Goal: Task Accomplishment & Management: Manage account settings

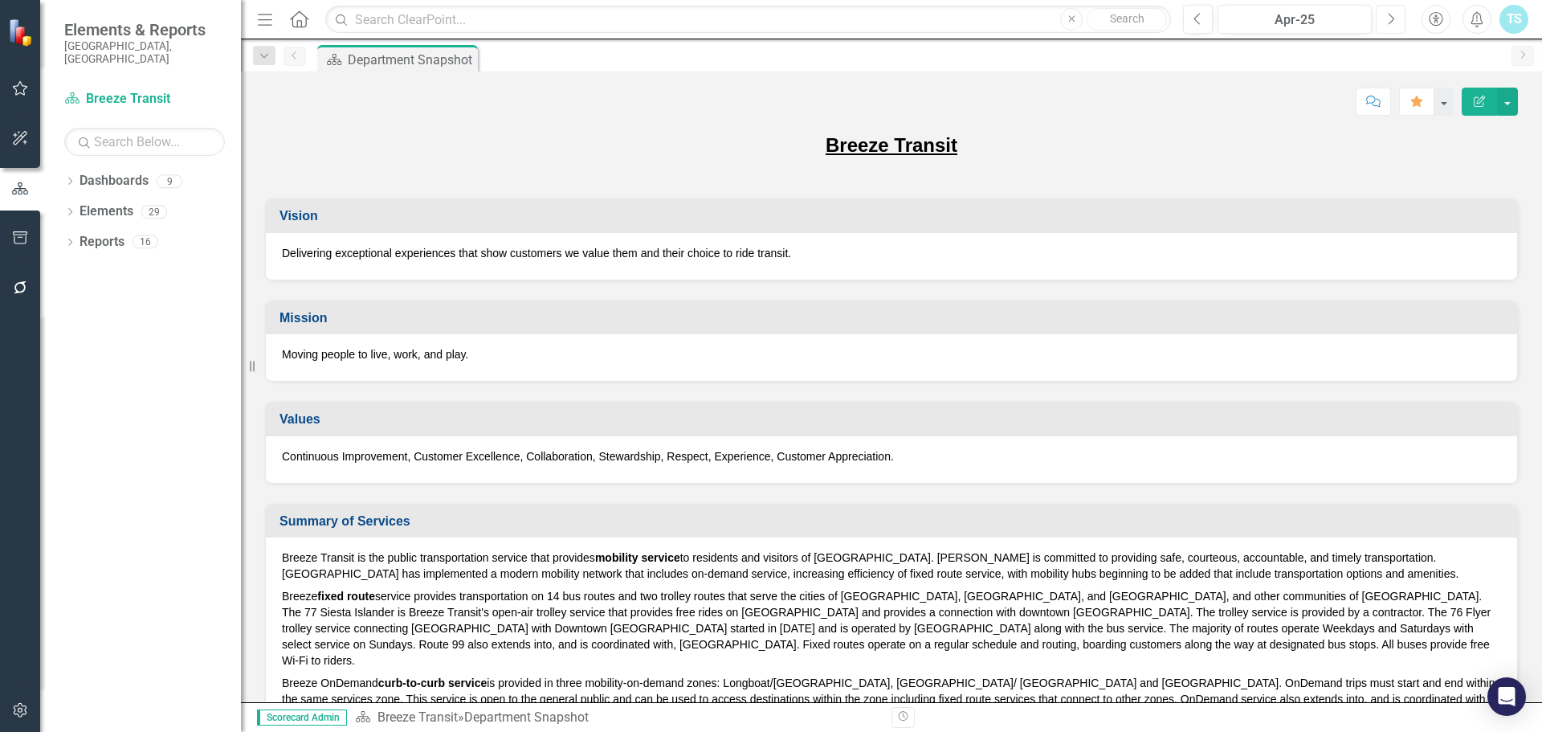
click at [1397, 22] on button "Next" at bounding box center [1391, 19] width 30 height 29
click at [1393, 20] on icon "Next" at bounding box center [1390, 19] width 9 height 14
click at [1400, 19] on button "Next" at bounding box center [1391, 19] width 30 height 29
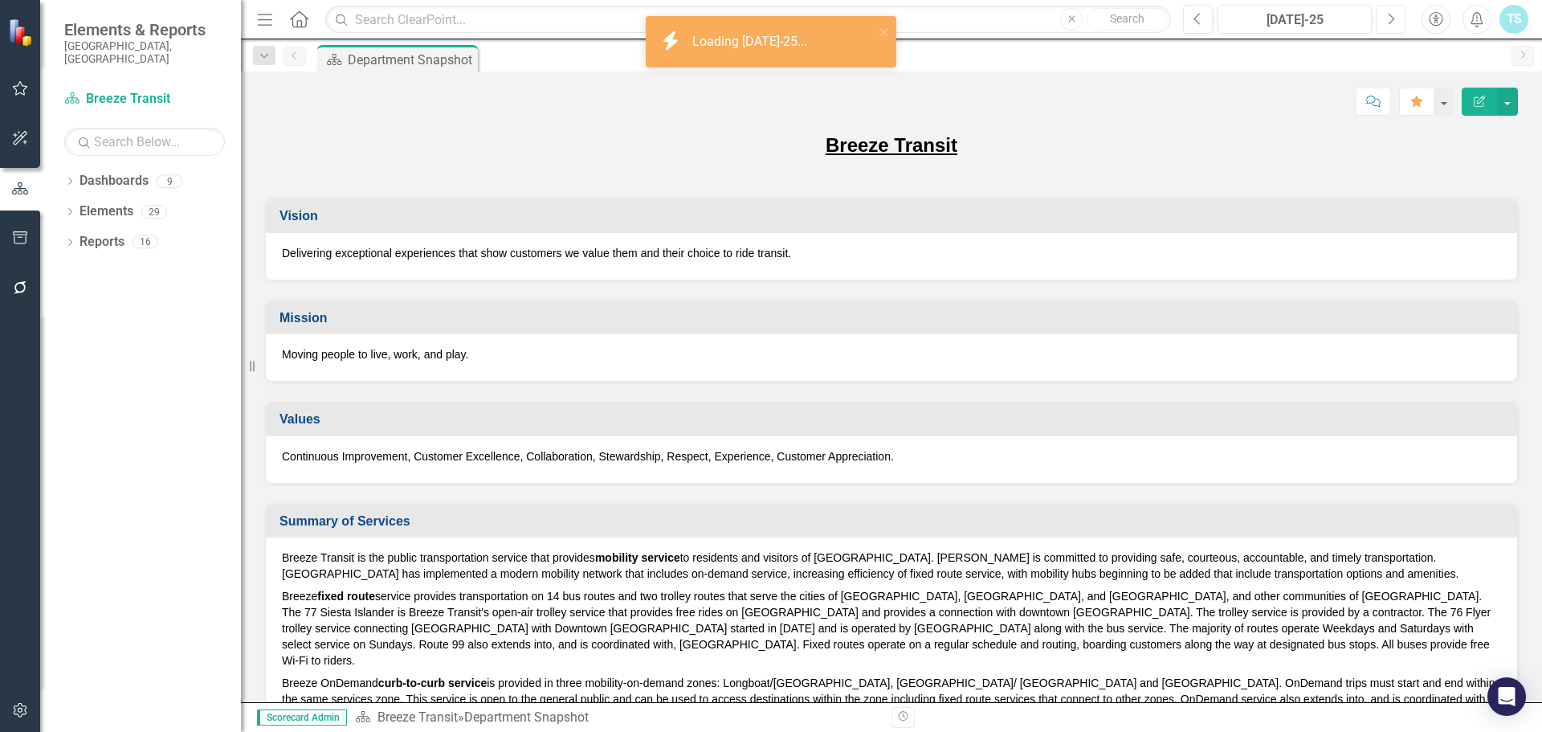
click at [1398, 19] on button "Next" at bounding box center [1391, 19] width 30 height 29
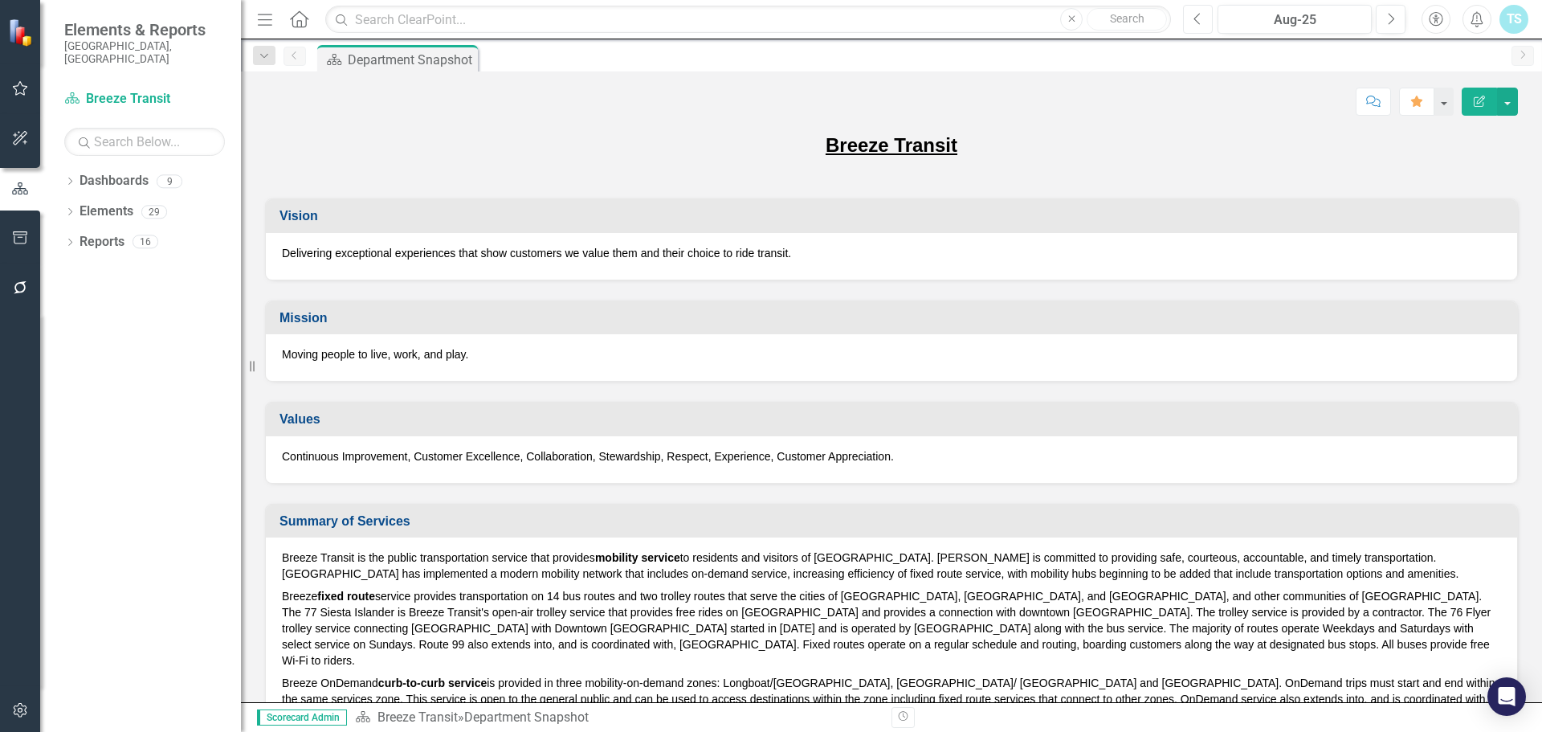
click at [1196, 21] on icon "Previous" at bounding box center [1197, 19] width 9 height 14
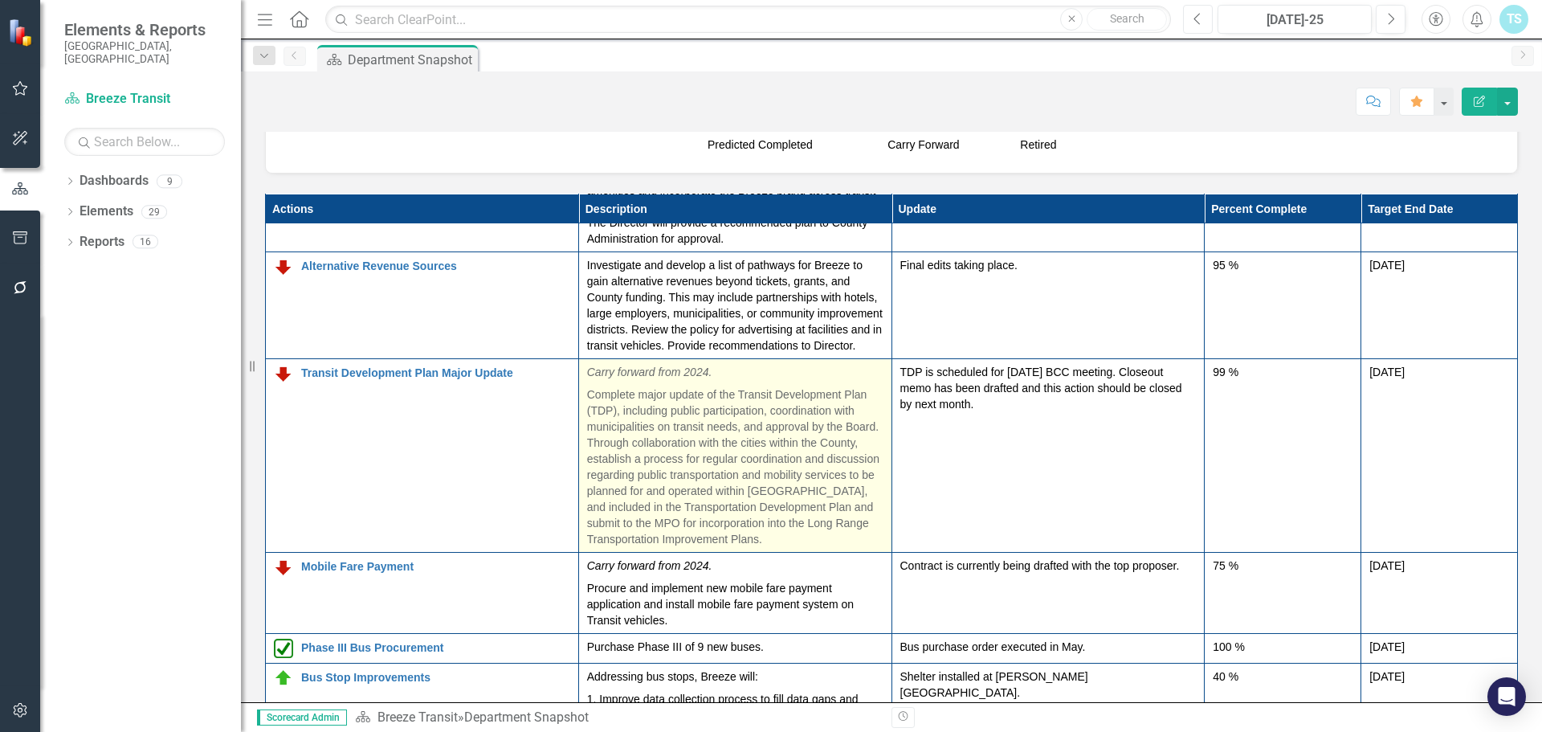
scroll to position [303, 0]
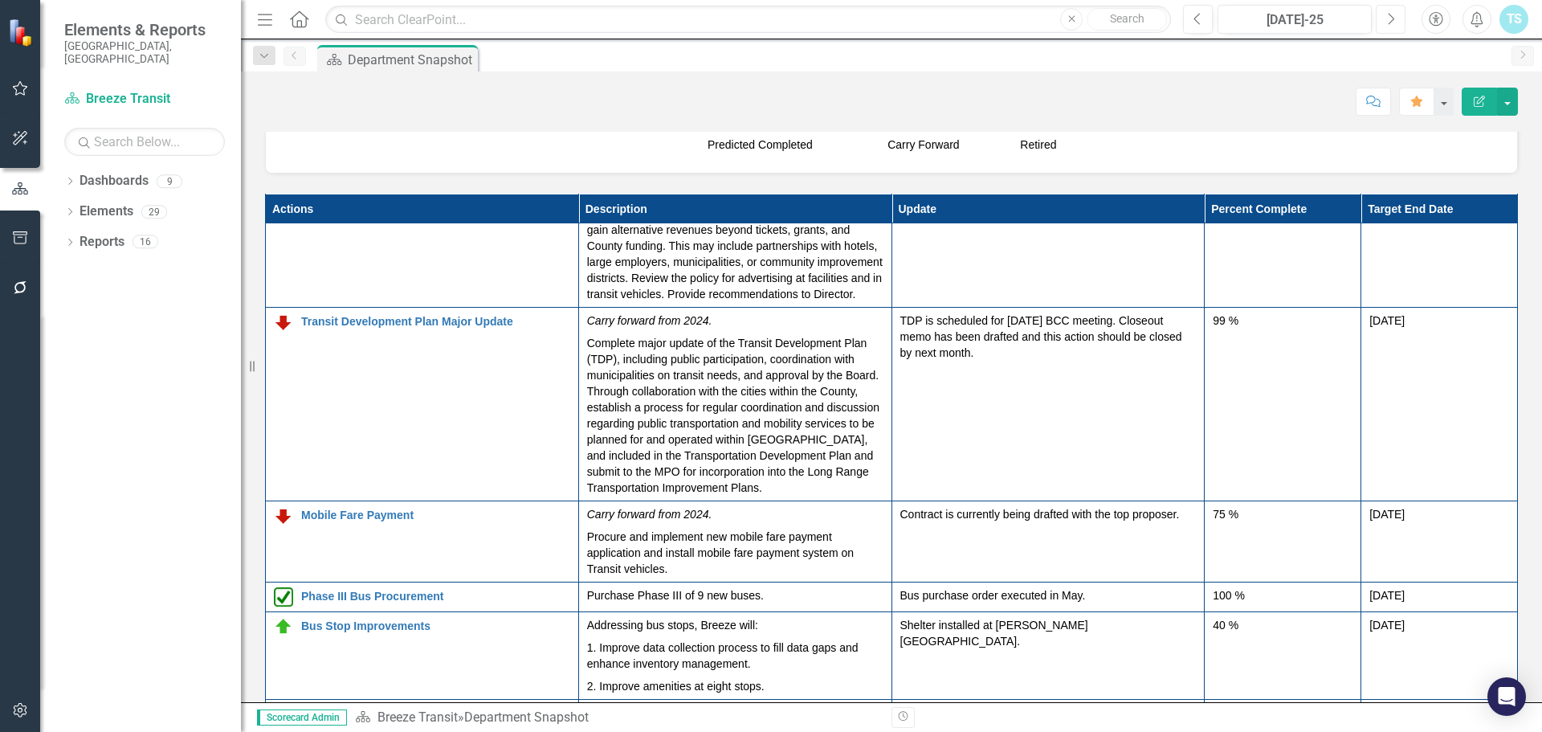
click at [1387, 22] on icon "Next" at bounding box center [1390, 19] width 9 height 14
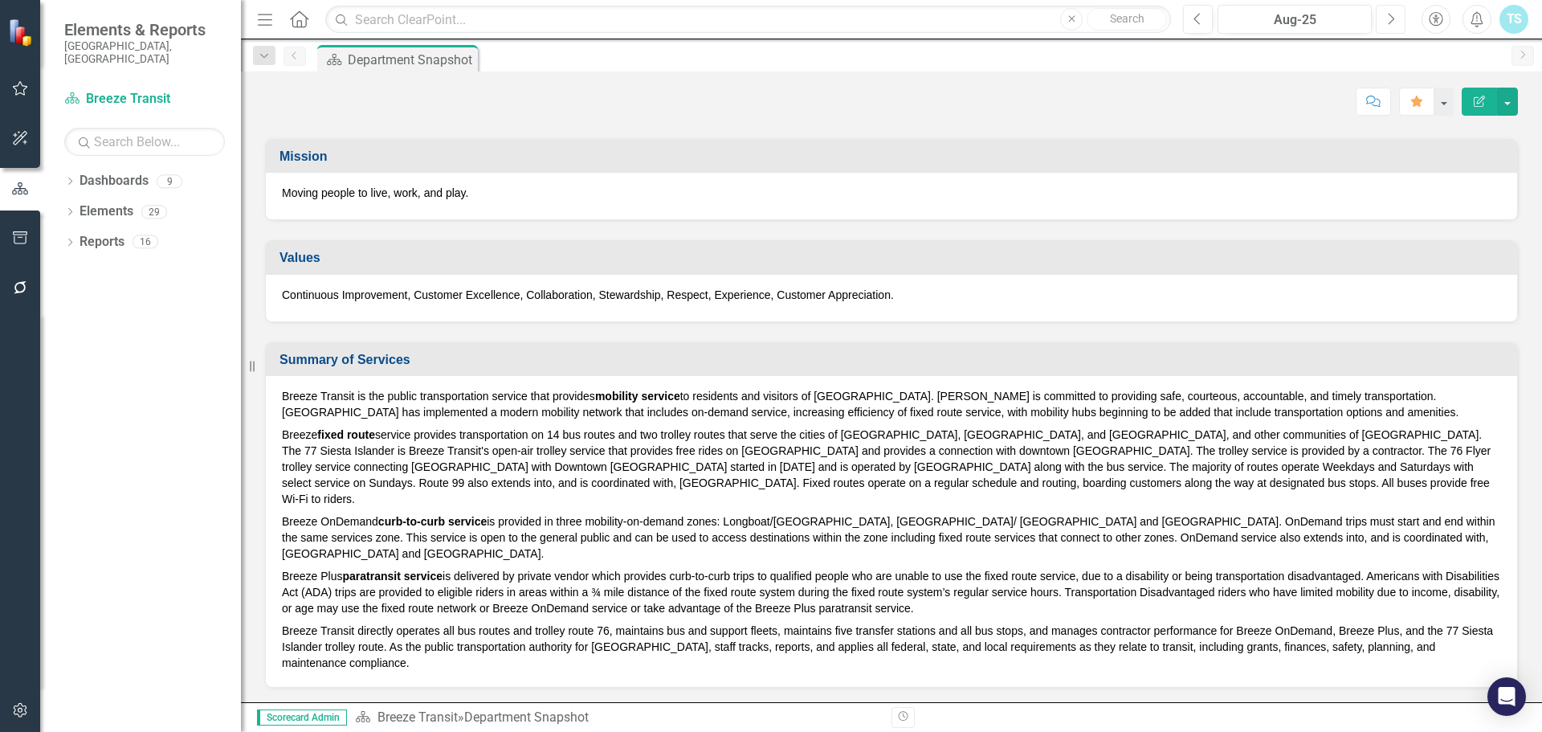
scroll to position [80, 0]
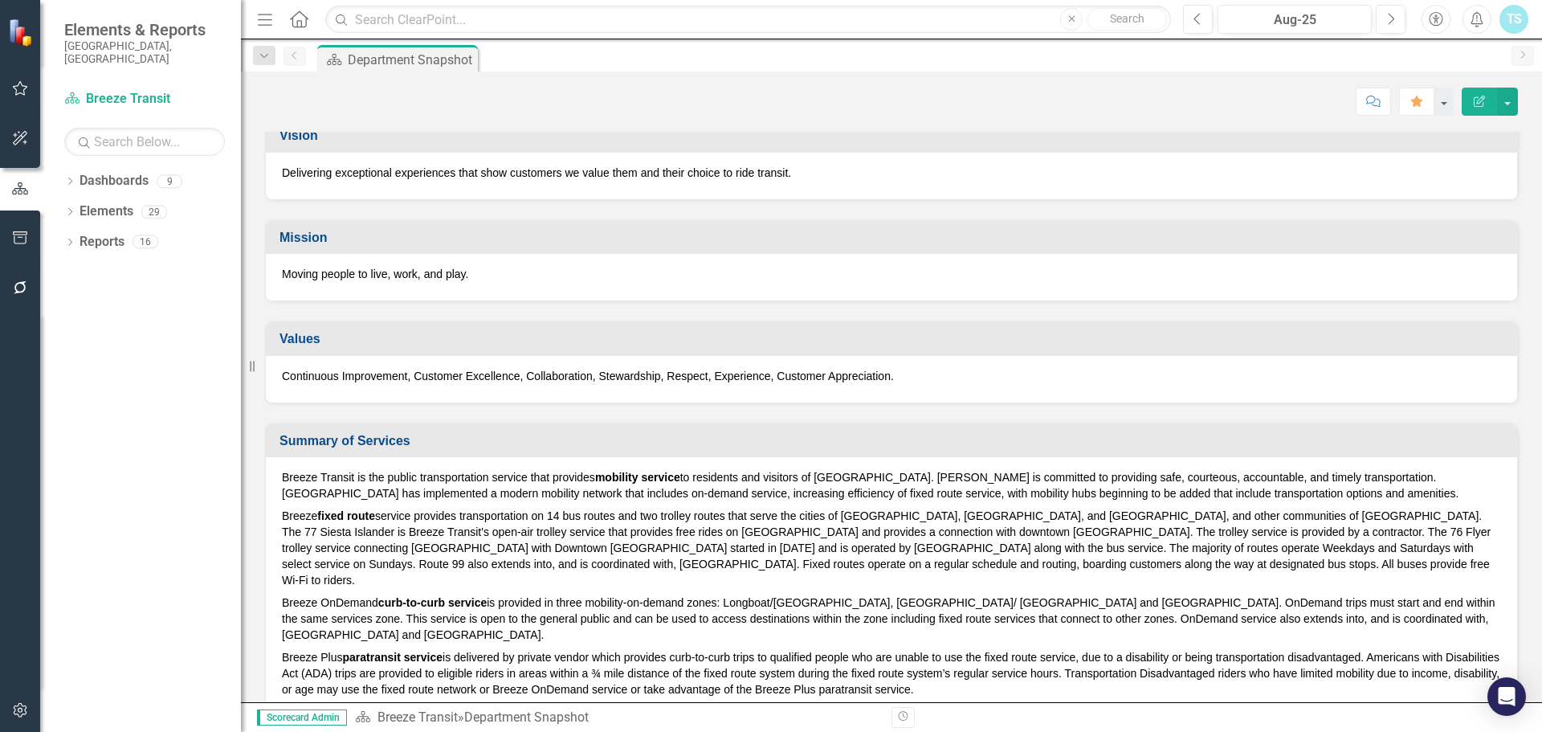
click at [1475, 96] on icon "Edit Report" at bounding box center [1479, 101] width 14 height 11
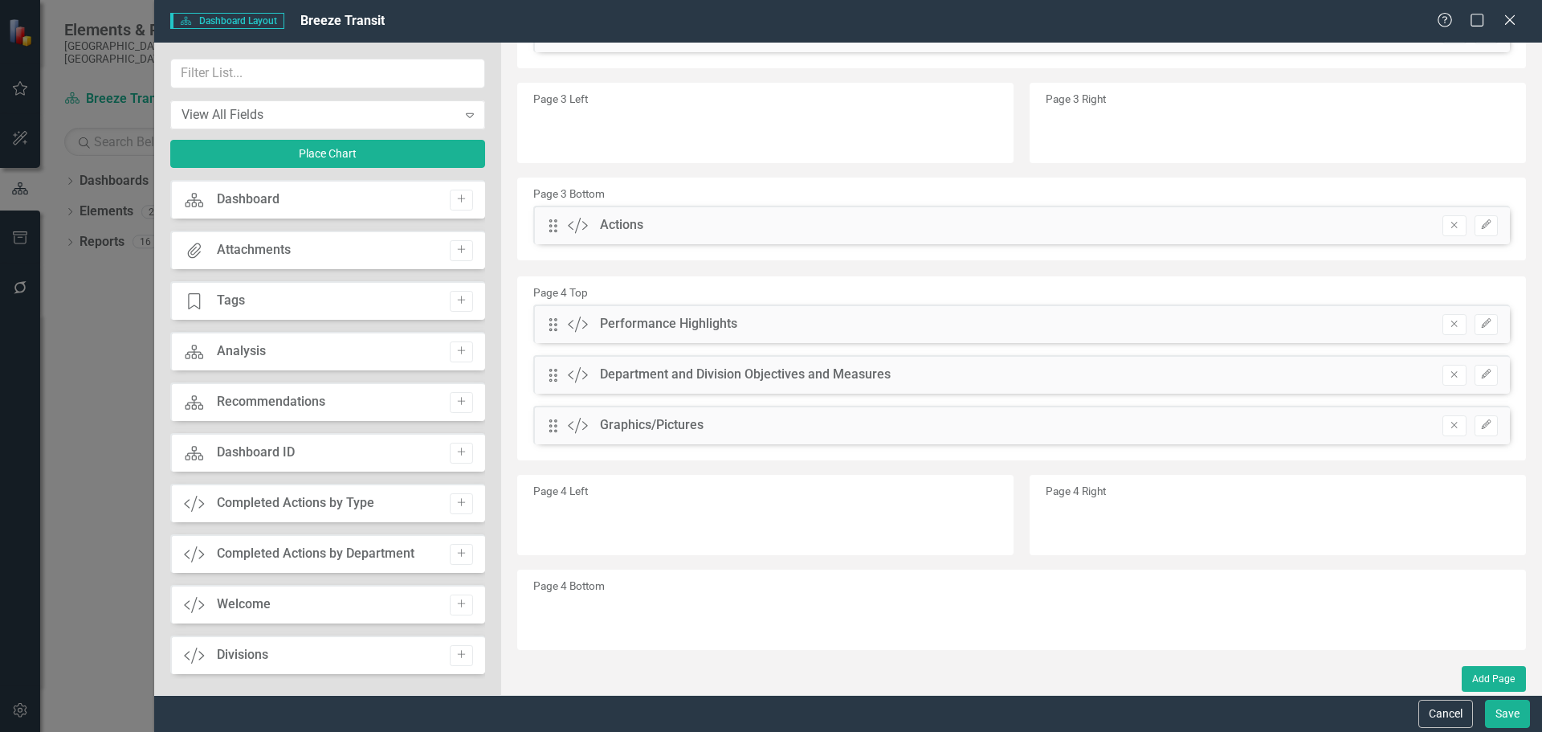
scroll to position [1006, 0]
click at [1507, 18] on icon "Close" at bounding box center [1509, 19] width 20 height 15
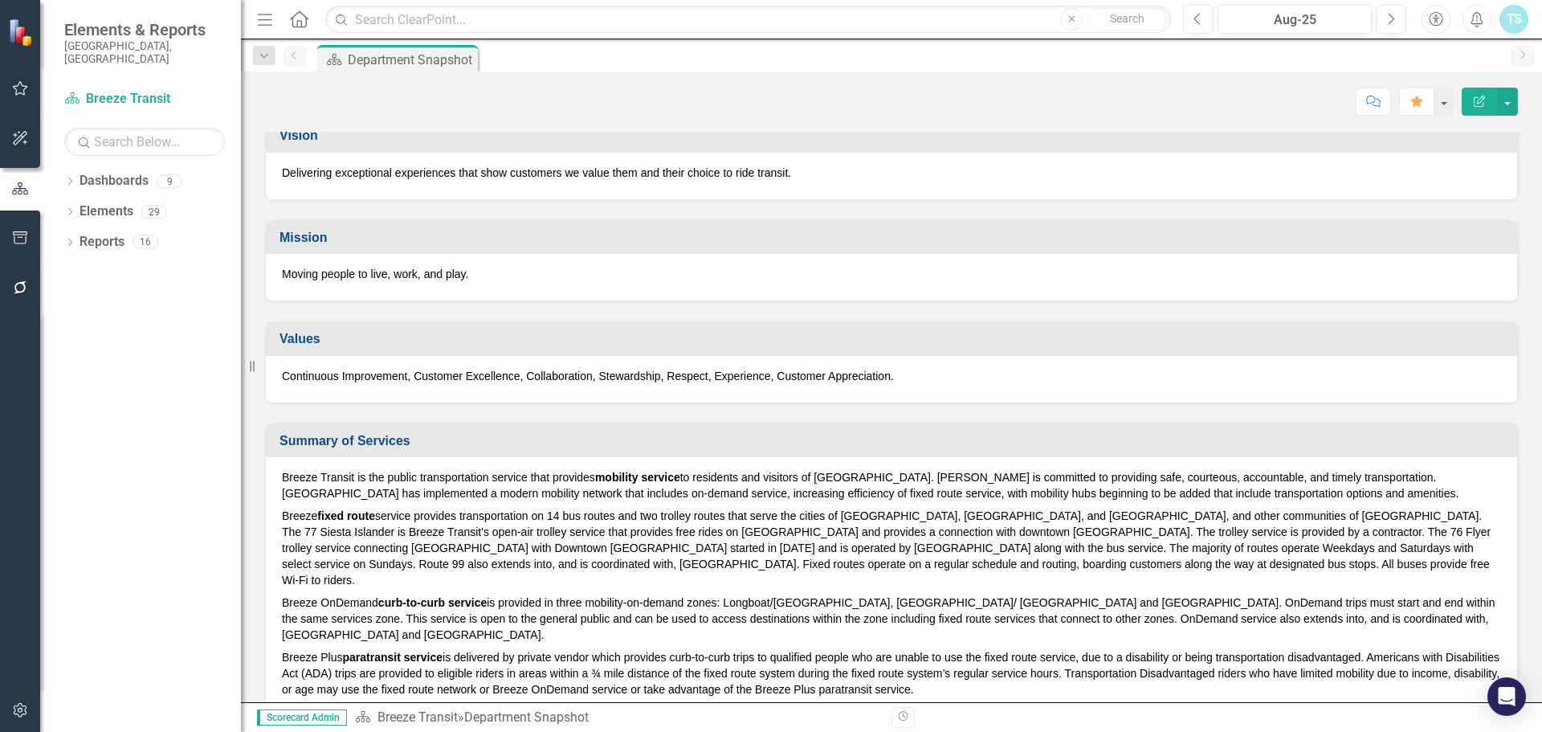
click at [457, 342] on h3 "Values" at bounding box center [894, 339] width 1230 height 14
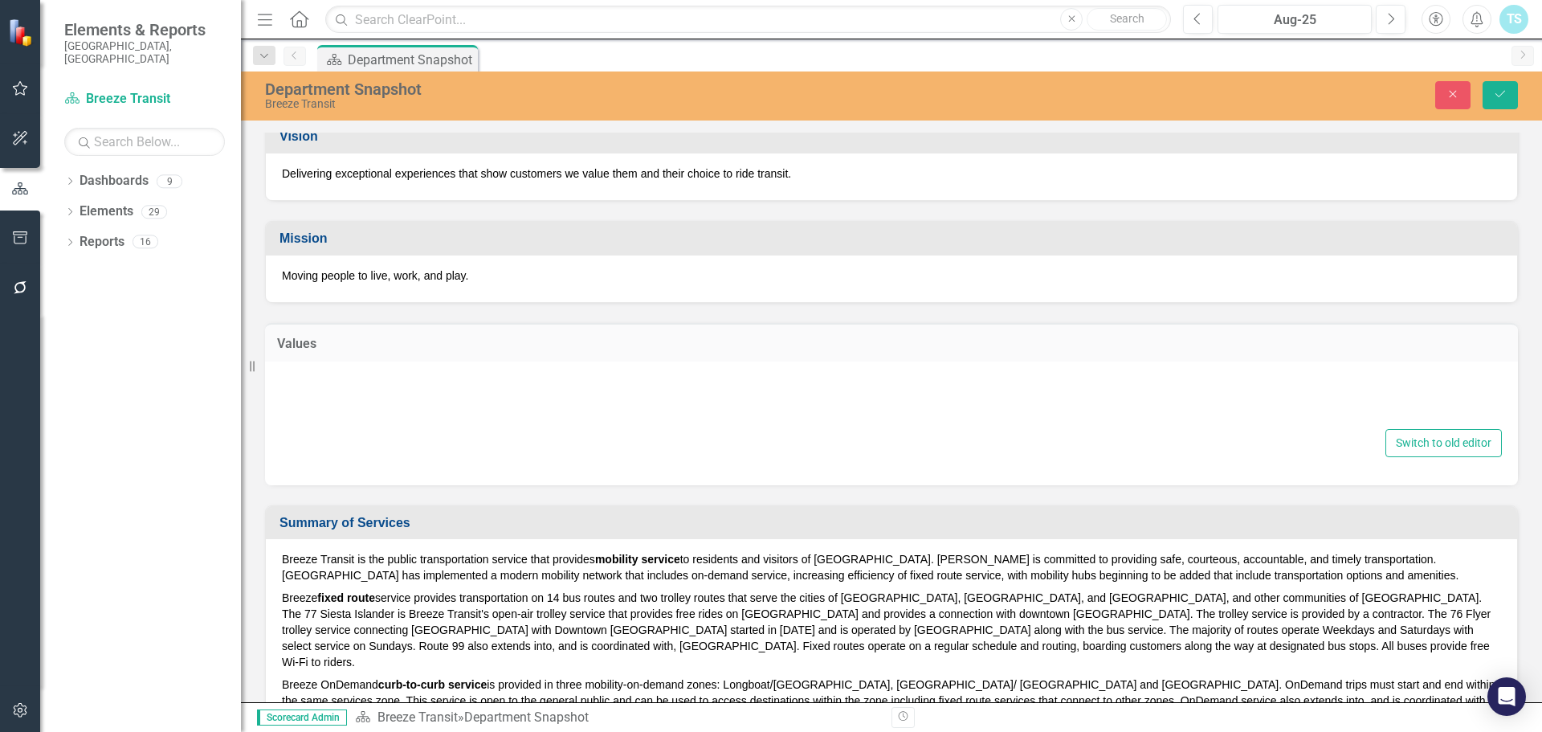
click at [424, 353] on td "Values" at bounding box center [891, 345] width 1229 height 21
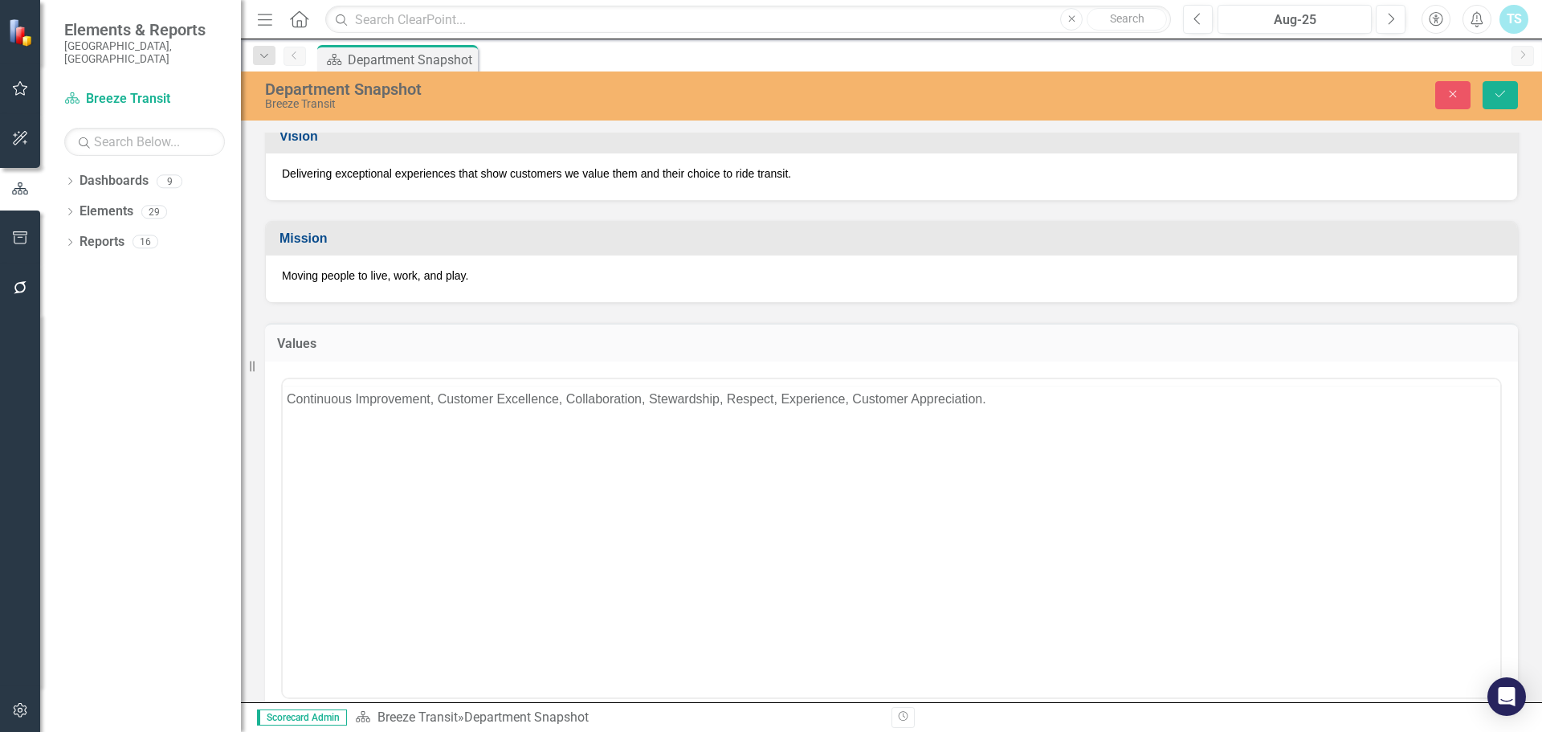
scroll to position [0, 0]
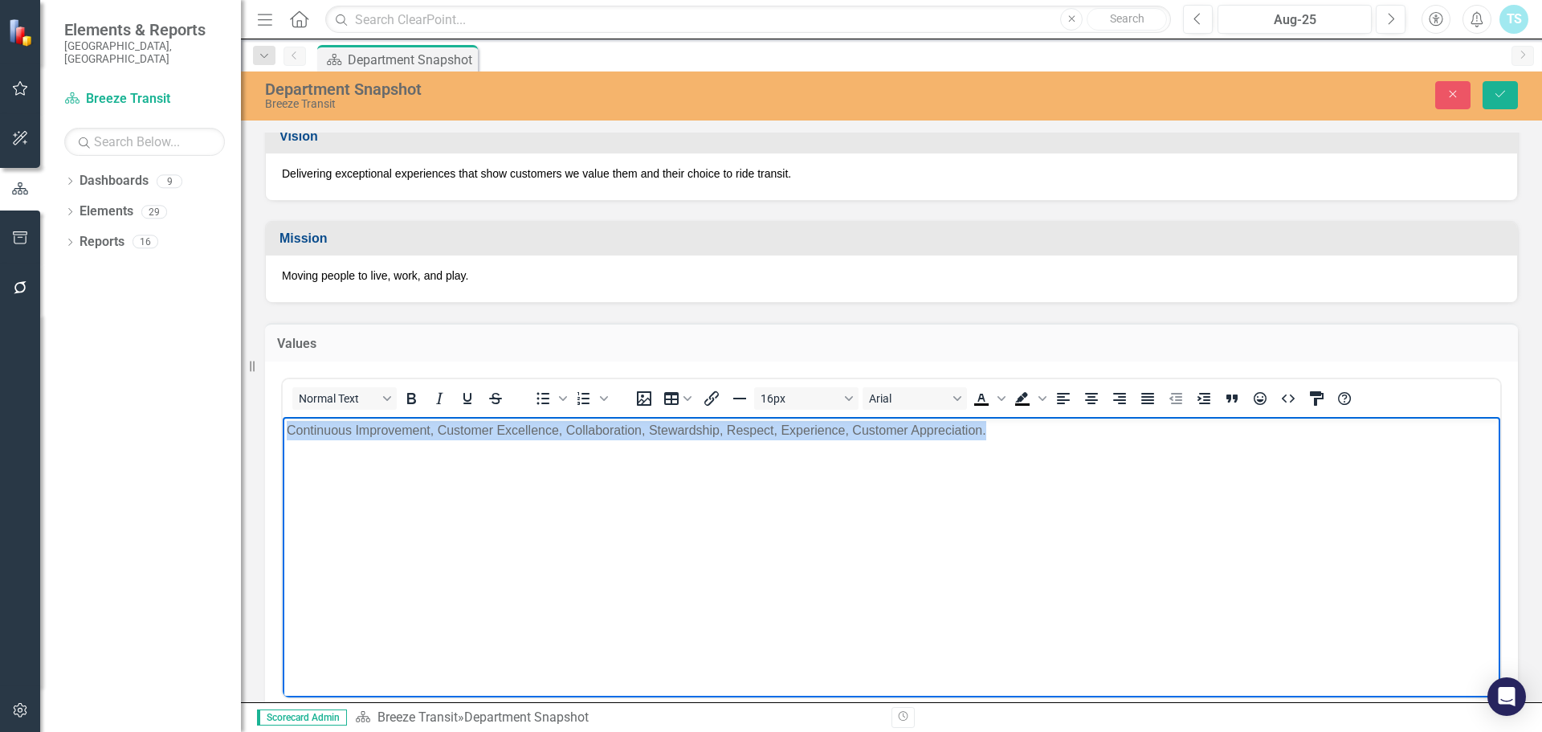
drag, startPoint x: 1006, startPoint y: 437, endPoint x: 250, endPoint y: 434, distance: 756.6
click at [283, 434] on html "Continuous Improvement, Customer Excellence, Collaboration, Stewardship, Respec…" at bounding box center [892, 537] width 1218 height 241
drag, startPoint x: 984, startPoint y: 542, endPoint x: 997, endPoint y: 519, distance: 26.6
click at [984, 542] on body "Continuous Improvement, Customer Excellence, Collaboration, Stewardship, Respec…" at bounding box center [892, 537] width 1218 height 241
drag, startPoint x: 1025, startPoint y: 430, endPoint x: 119, endPoint y: 376, distance: 907.6
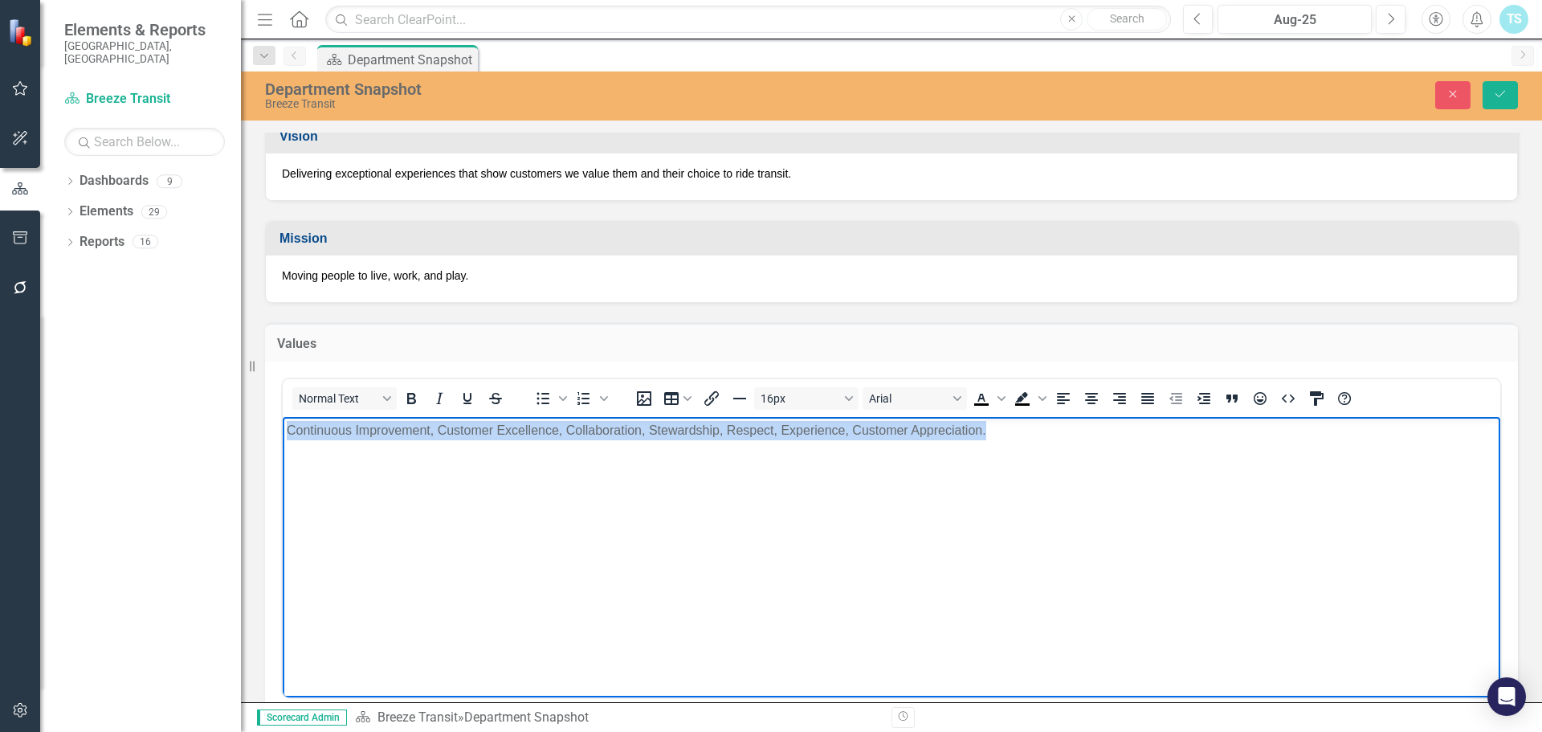
click at [283, 417] on html "Continuous Improvement, Customer Excellence, Collaboration, Stewardship, Respec…" at bounding box center [892, 537] width 1218 height 241
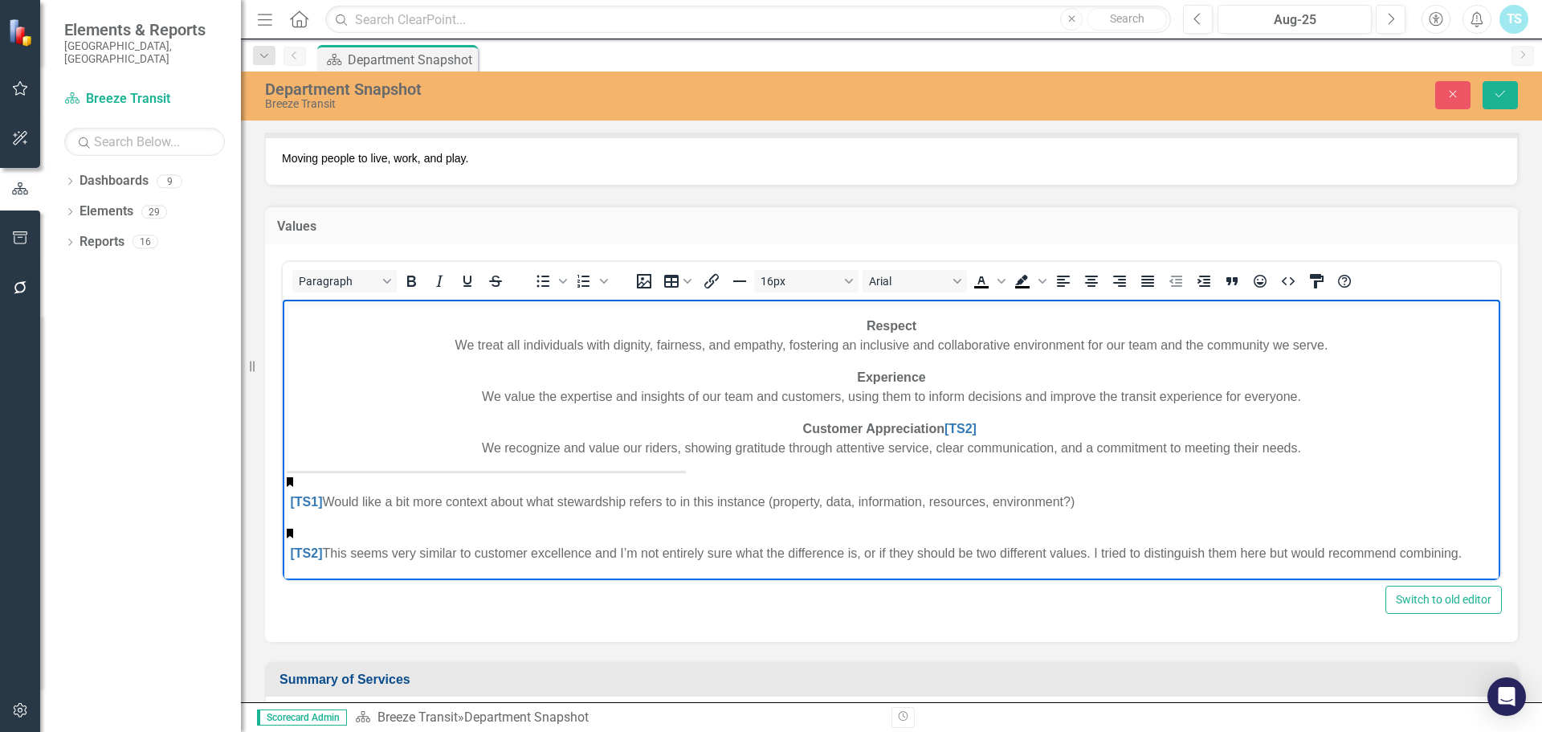
scroll to position [241, 0]
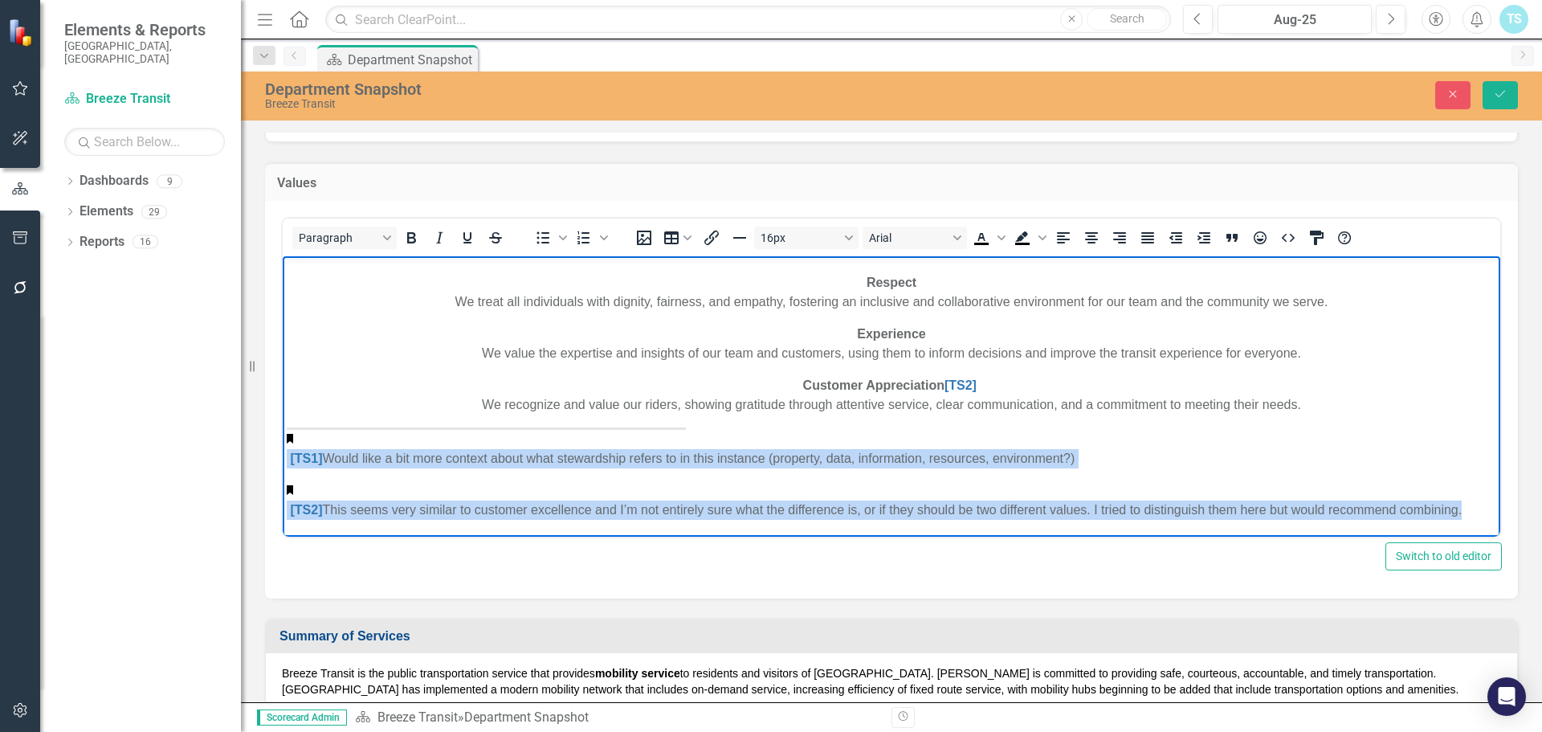
drag, startPoint x: 1464, startPoint y: 508, endPoint x: 496, endPoint y: 687, distance: 984.4
click at [283, 430] on html "Our Values As Breeze Transit employees, we are committed to demonstrating these…" at bounding box center [892, 267] width 1218 height 537
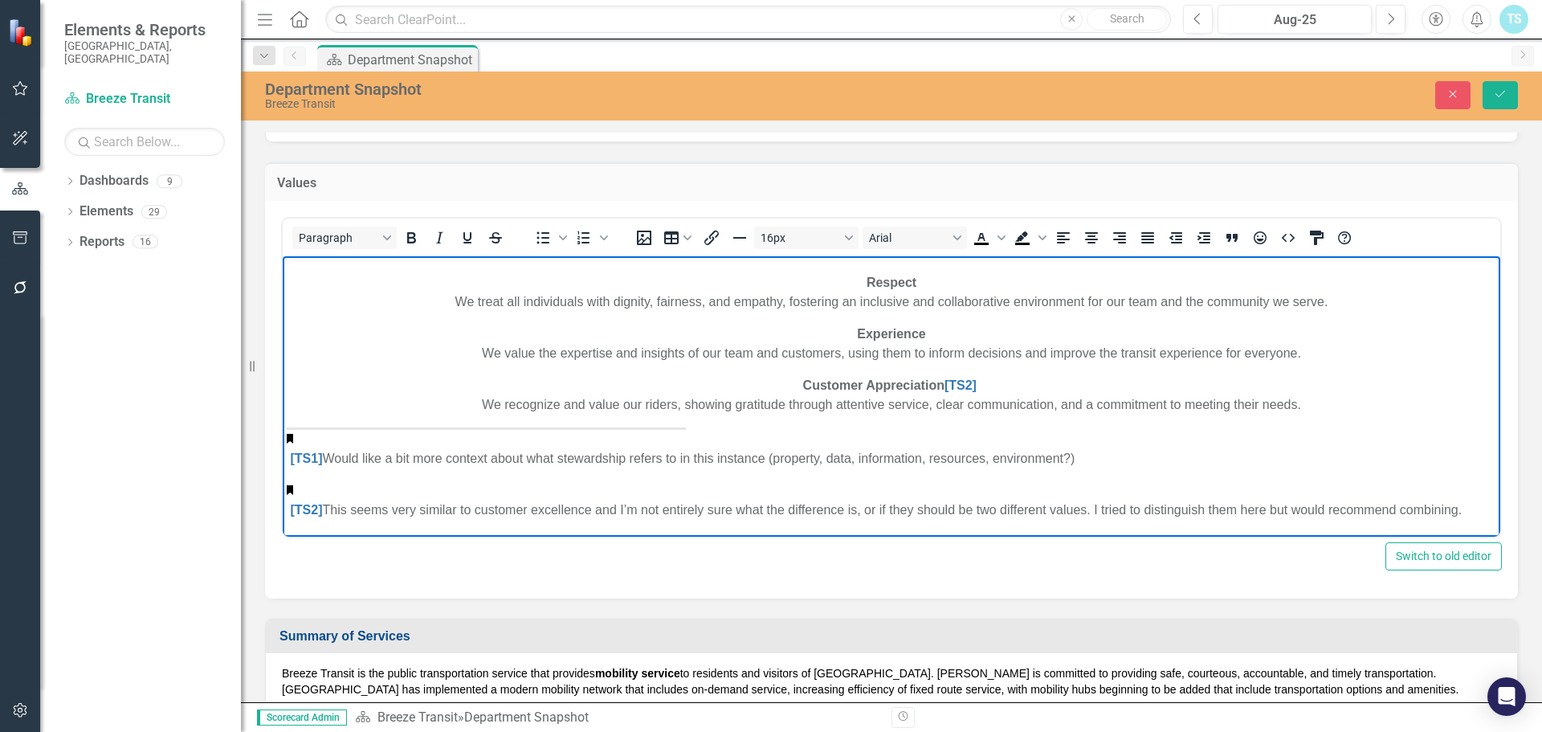
scroll to position [186, 0]
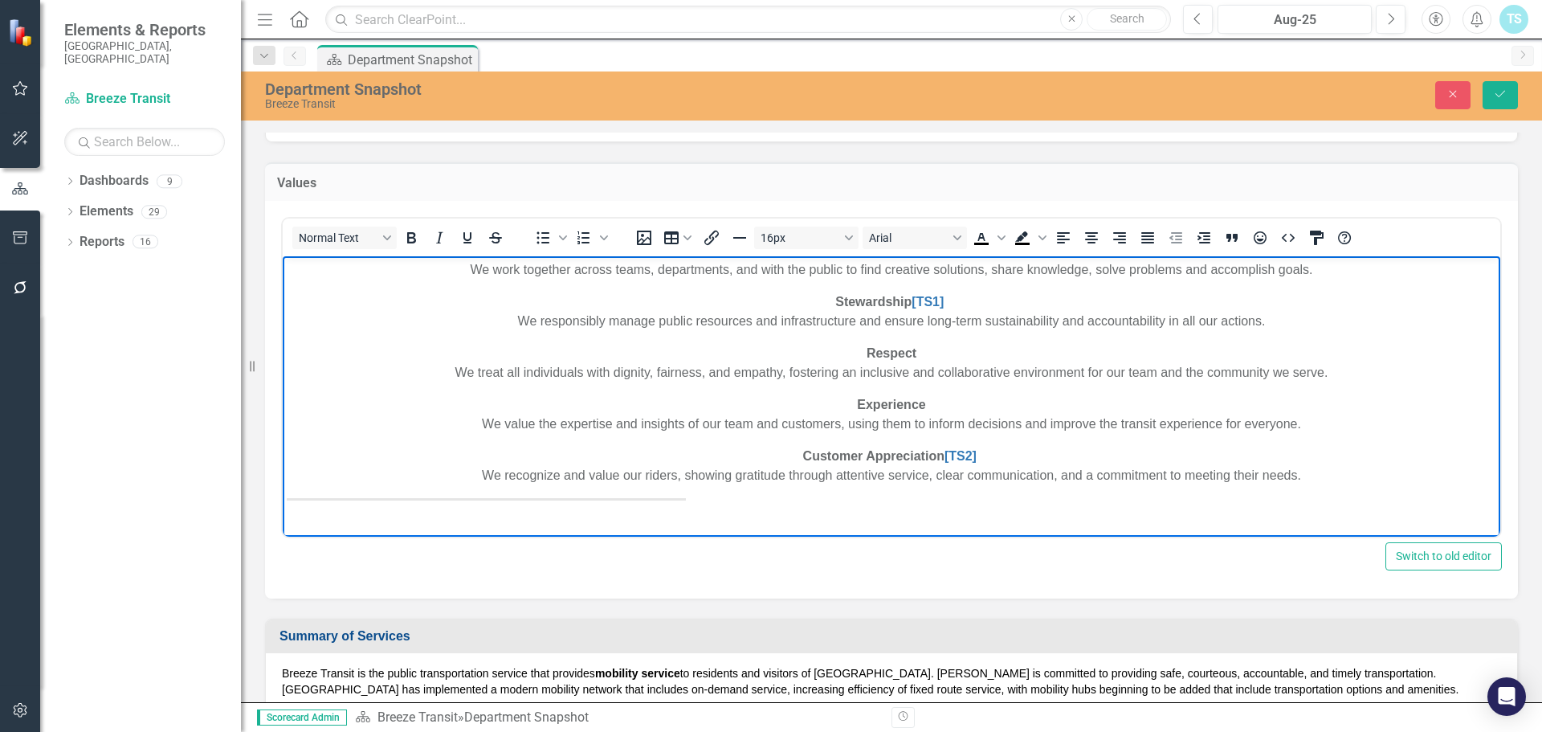
drag, startPoint x: 822, startPoint y: 508, endPoint x: 338, endPoint y: 508, distance: 483.5
click at [338, 508] on p "Rich Text Area. Press ALT-0 for help." at bounding box center [892, 509] width 1210 height 19
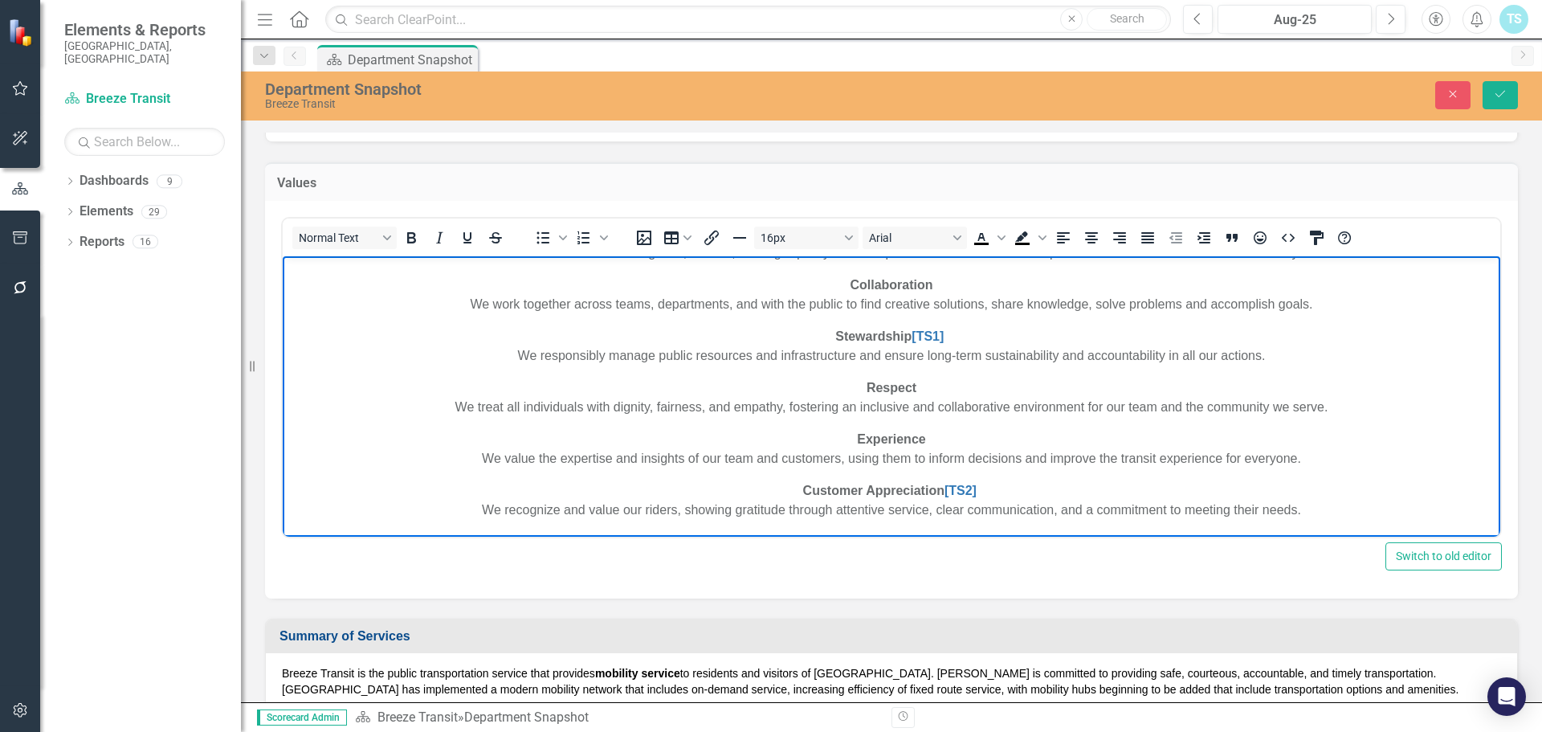
click at [991, 493] on p "Customer Appreciation [TS2] We recognize and value our riders, showing gratitud…" at bounding box center [892, 500] width 1210 height 39
click at [944, 342] on p "Stewardship [TS1] We responsibly manage public resources and infrastructure and…" at bounding box center [892, 346] width 1210 height 39
click at [942, 385] on p "Respect We treat all individuals with dignity, fairness, and empathy, fostering…" at bounding box center [892, 397] width 1210 height 39
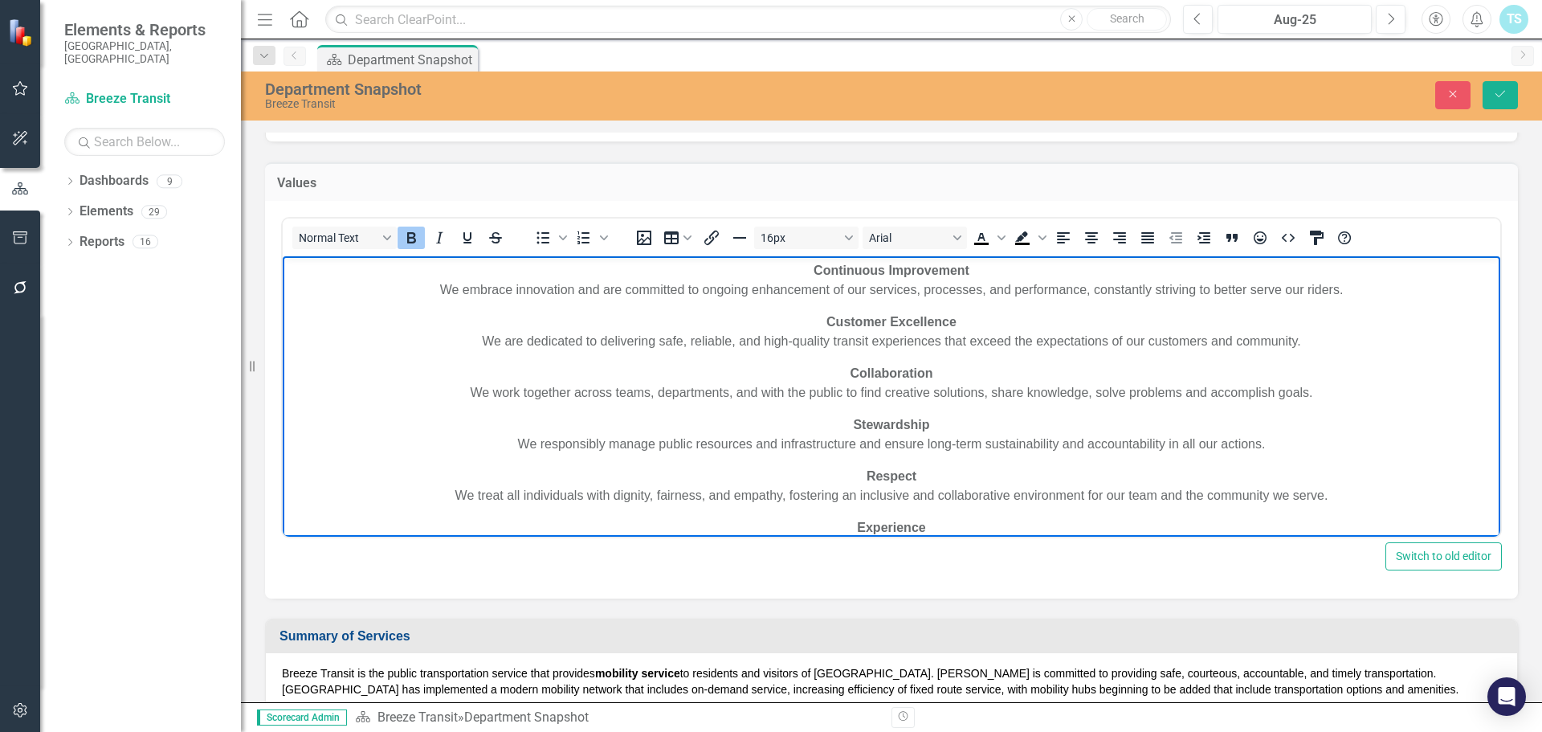
scroll to position [0, 0]
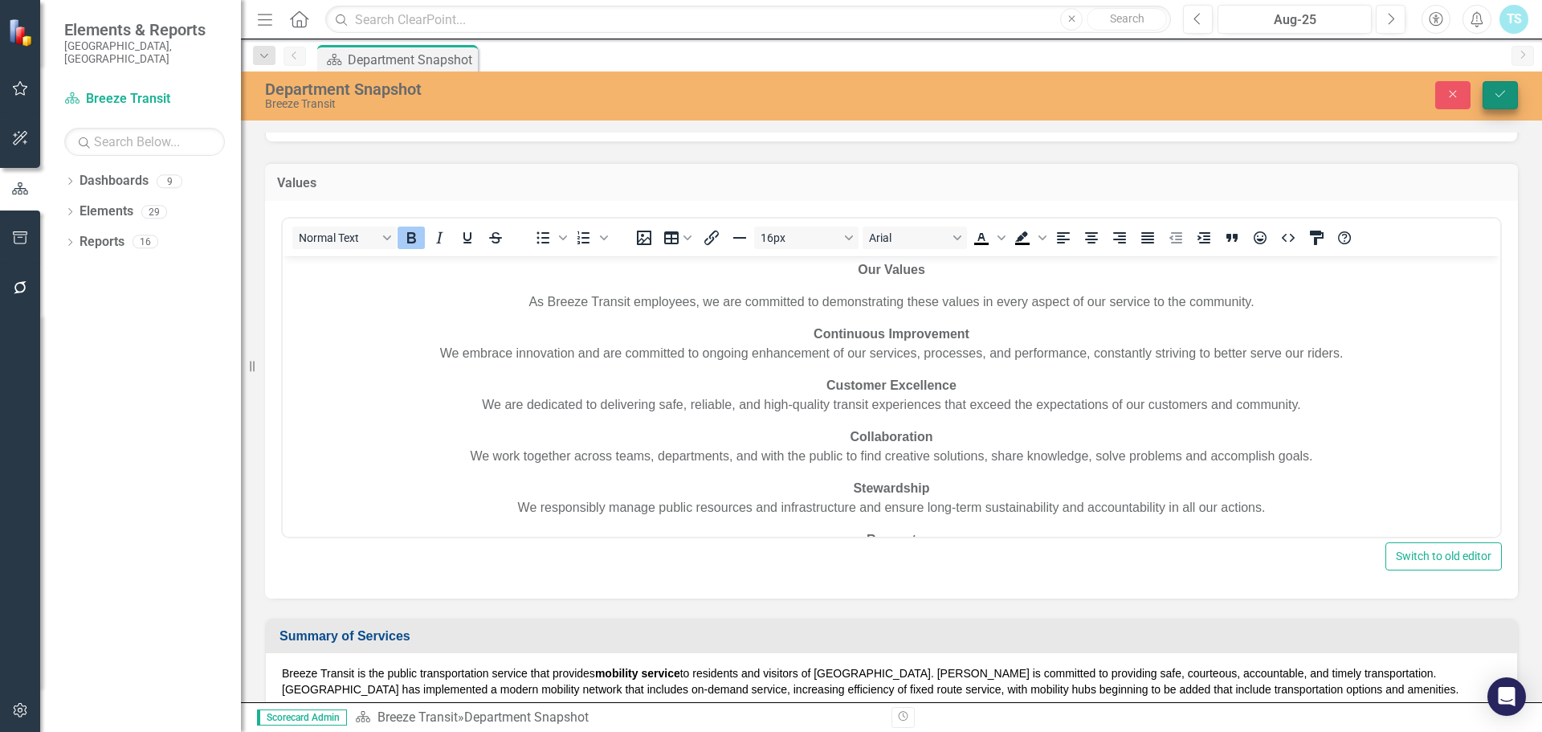
click at [1506, 96] on icon "Save" at bounding box center [1500, 93] width 14 height 11
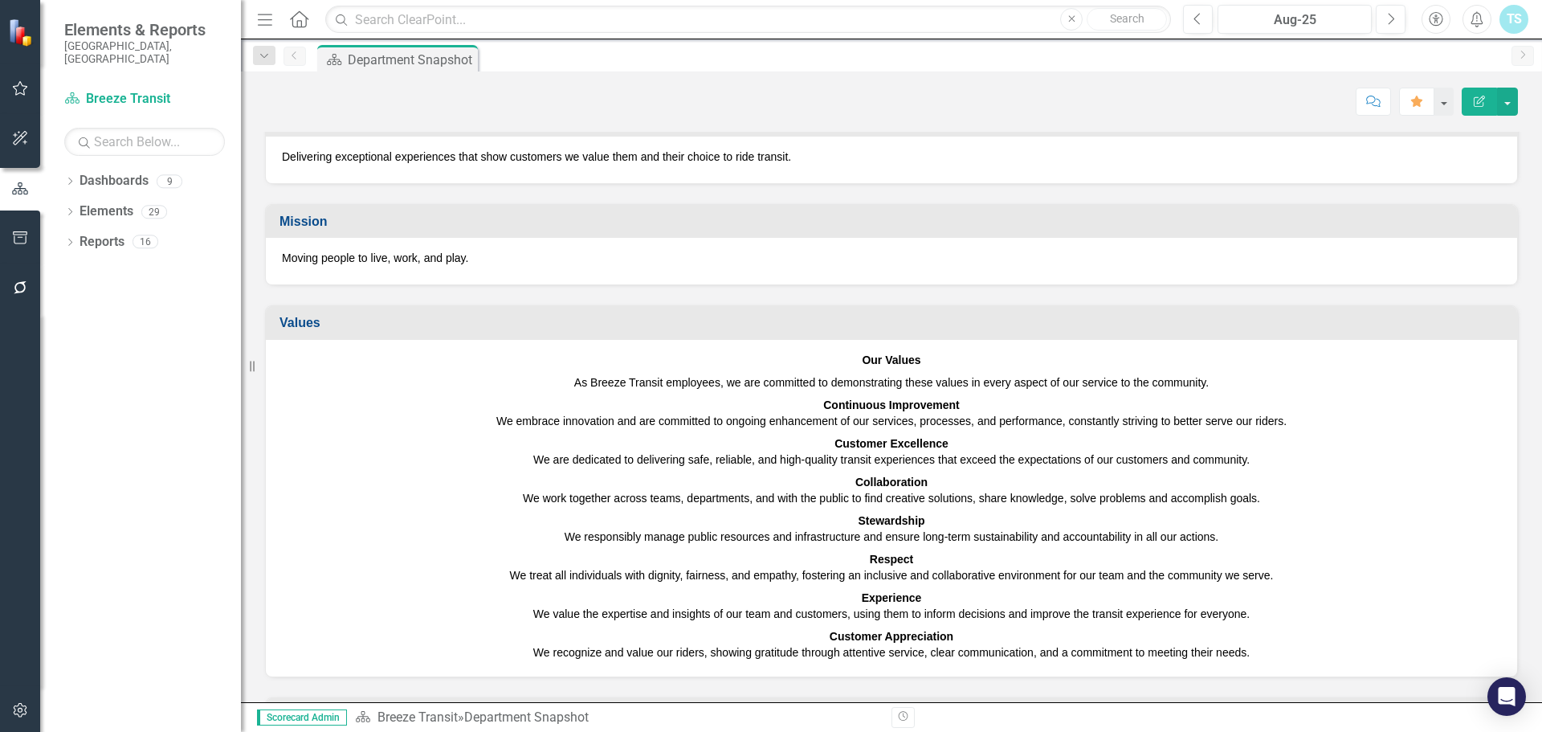
scroll to position [241, 0]
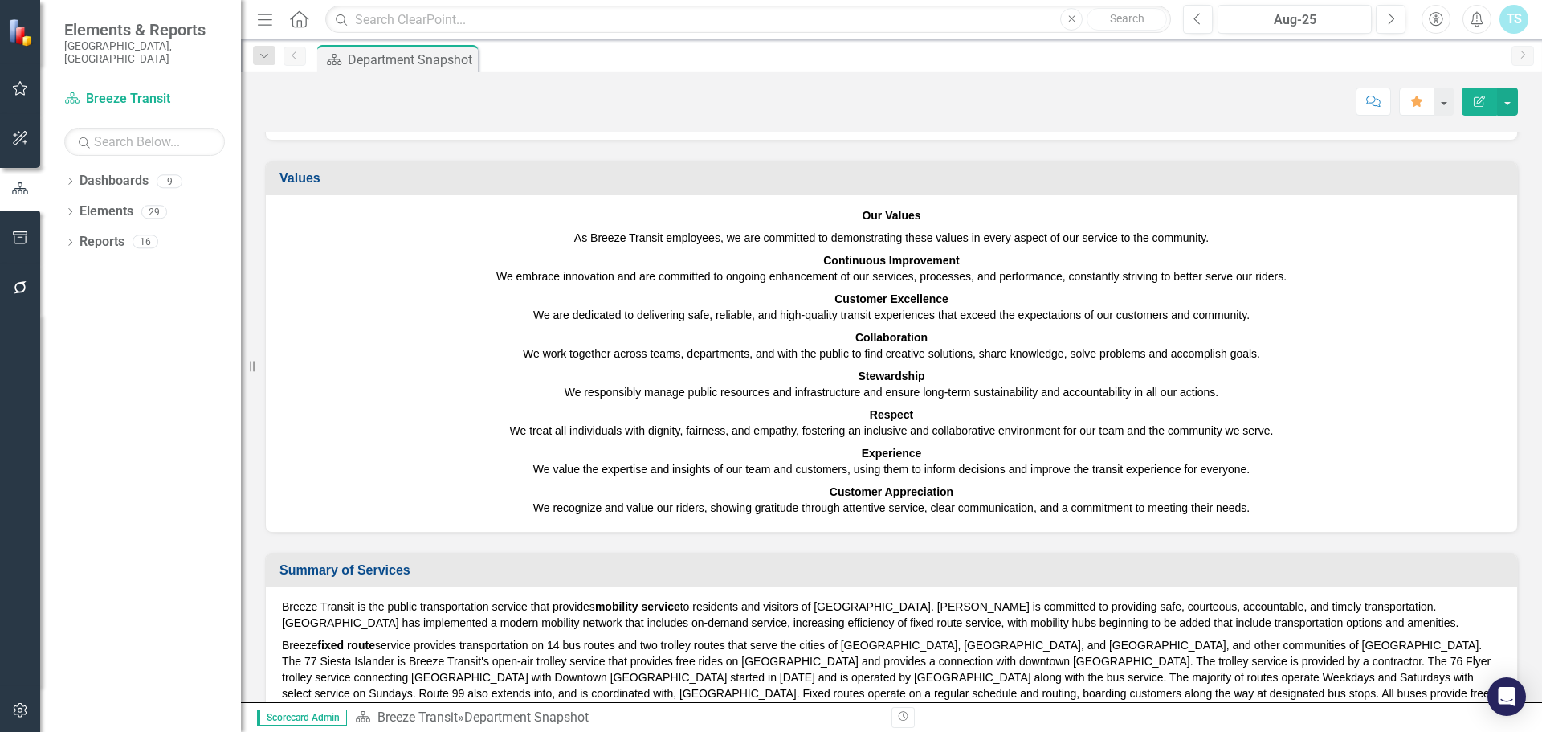
click at [912, 353] on p "Collaboration We work together across teams, departments, and with the public t…" at bounding box center [891, 345] width 1219 height 39
click at [1389, 22] on icon "Next" at bounding box center [1390, 19] width 9 height 14
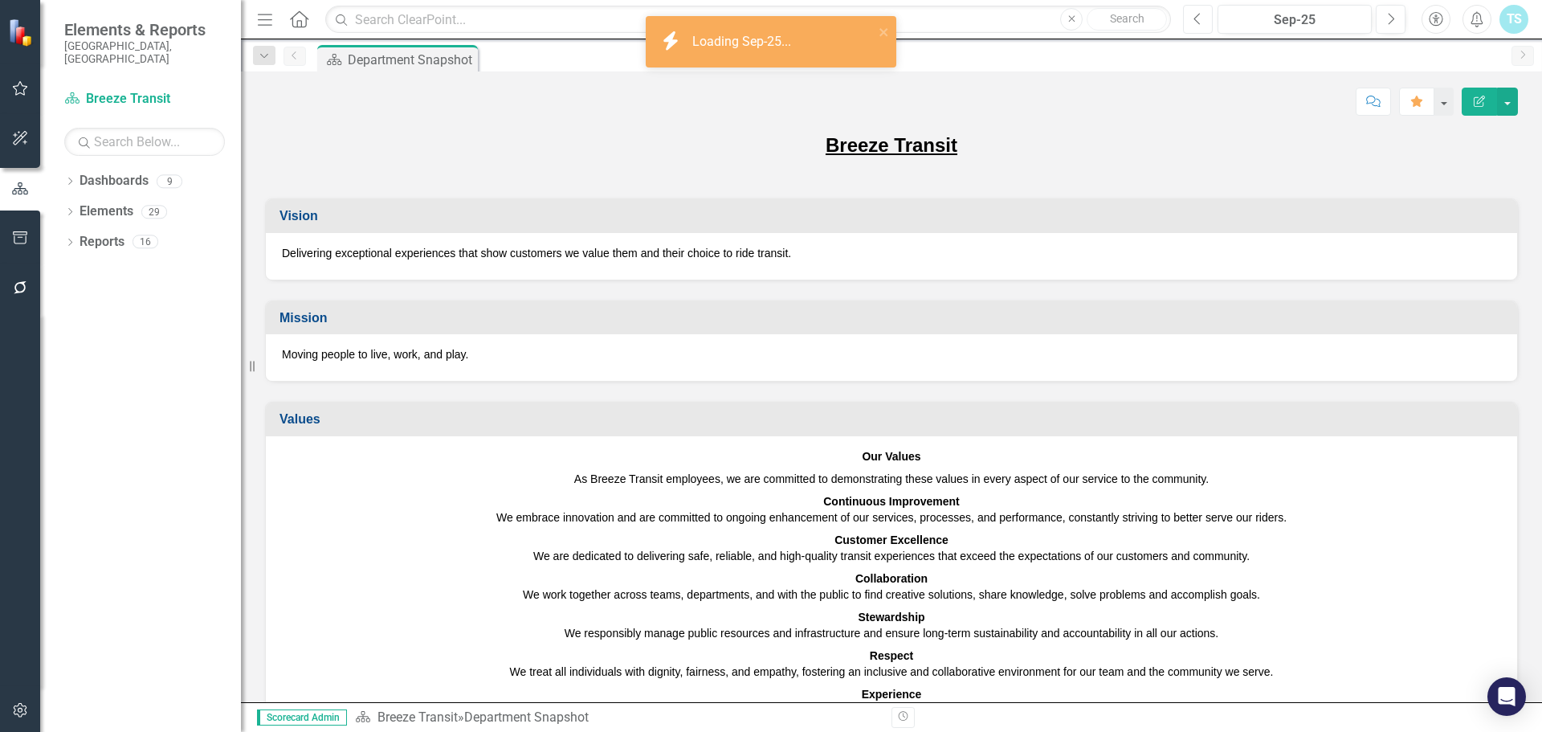
click at [1194, 23] on icon "Previous" at bounding box center [1197, 19] width 9 height 14
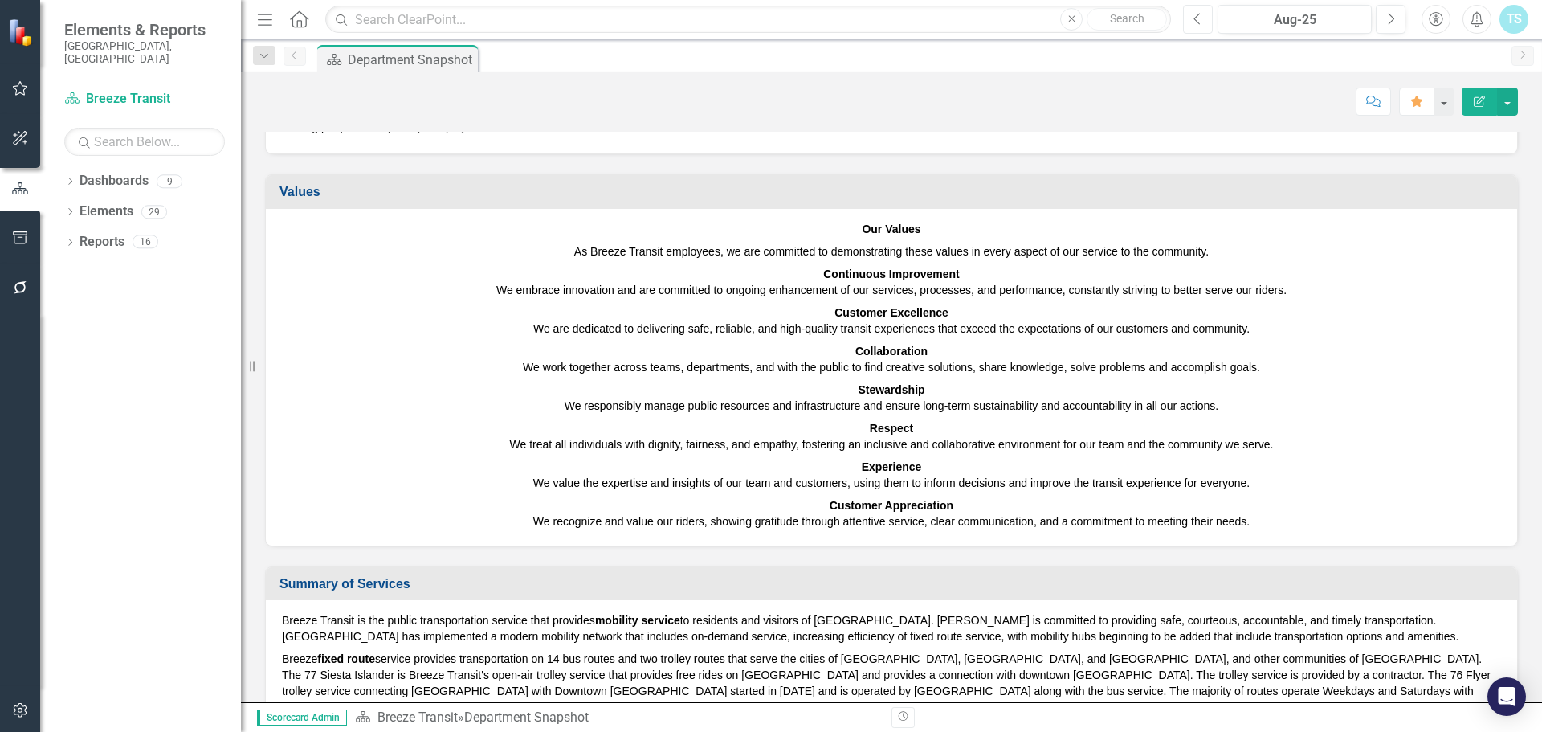
scroll to position [241, 0]
